Goal: Use online tool/utility

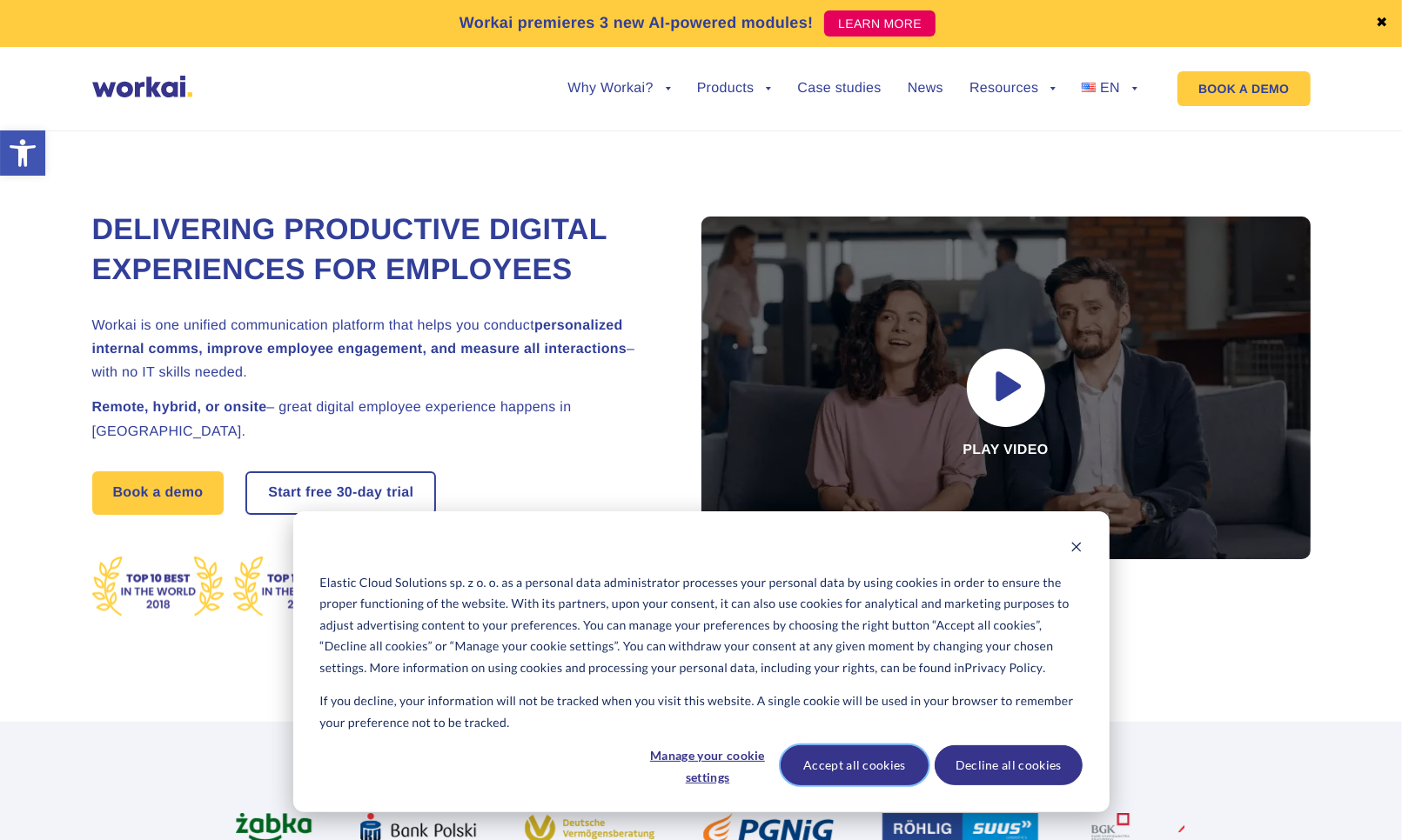
click at [897, 763] on button "Accept all cookies" at bounding box center [855, 765] width 148 height 40
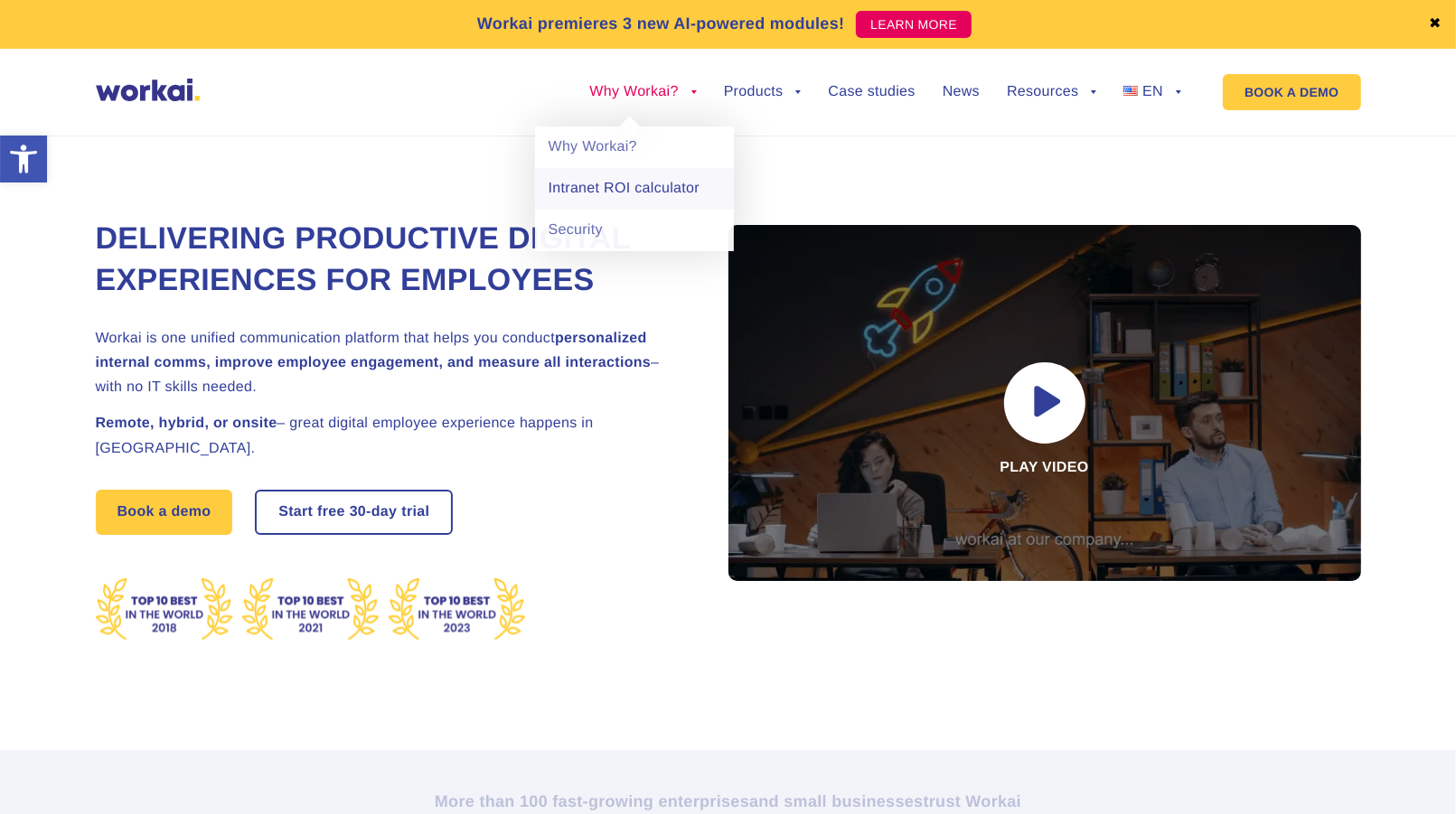
click at [651, 175] on link "Intranet ROI calculator" at bounding box center [634, 188] width 199 height 41
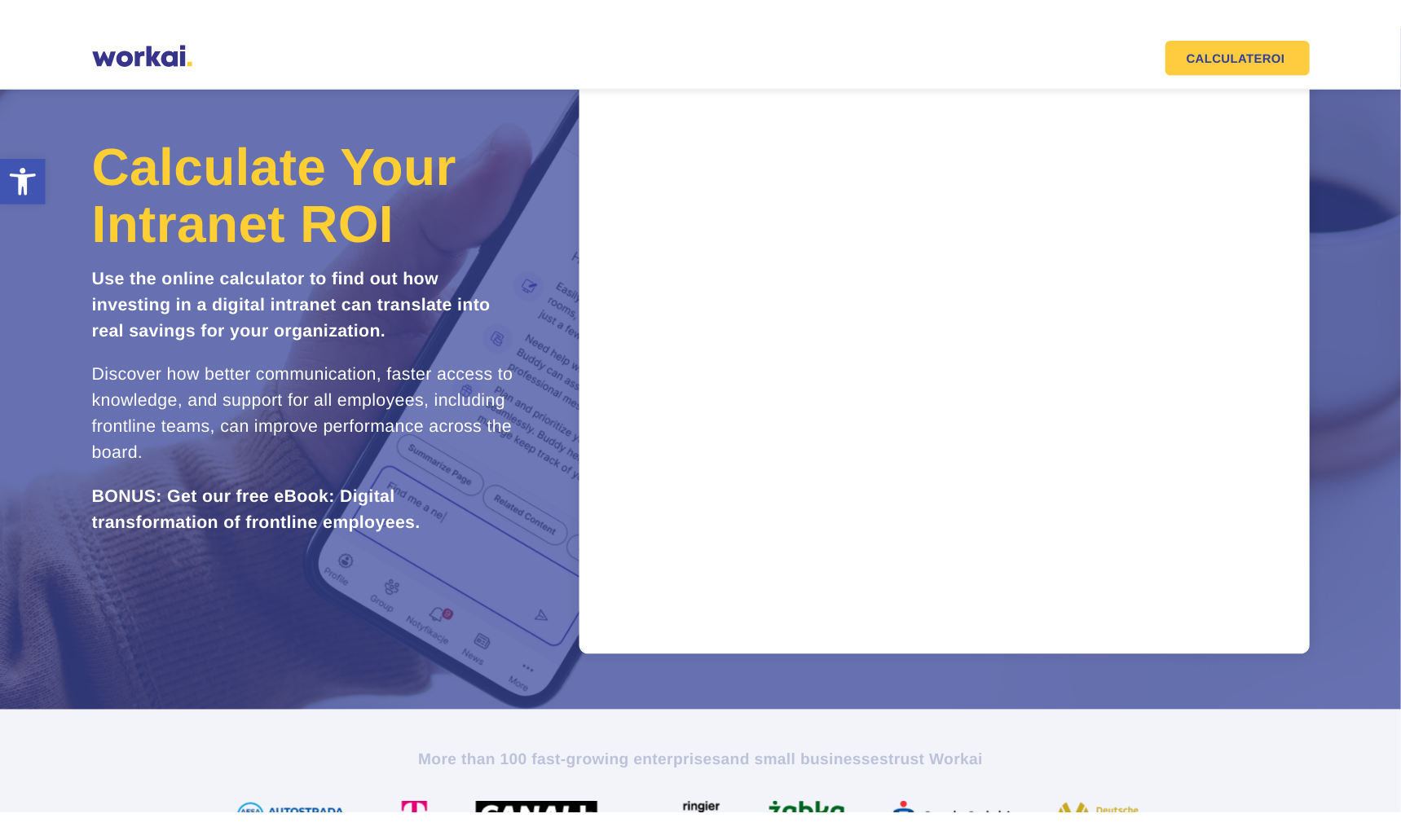
scroll to position [100, 0]
